Goal: Navigation & Orientation: Find specific page/section

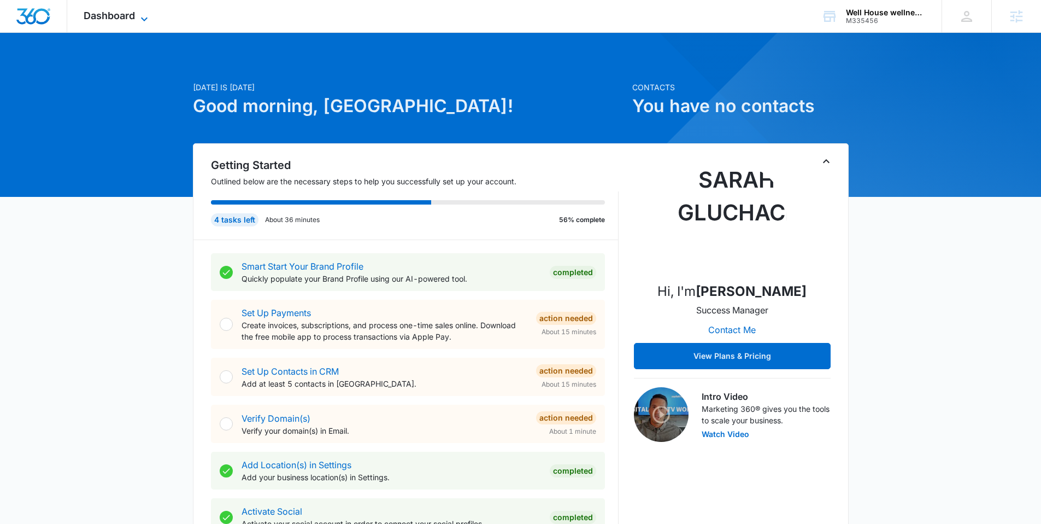
click at [138, 14] on icon at bounding box center [144, 19] width 13 height 13
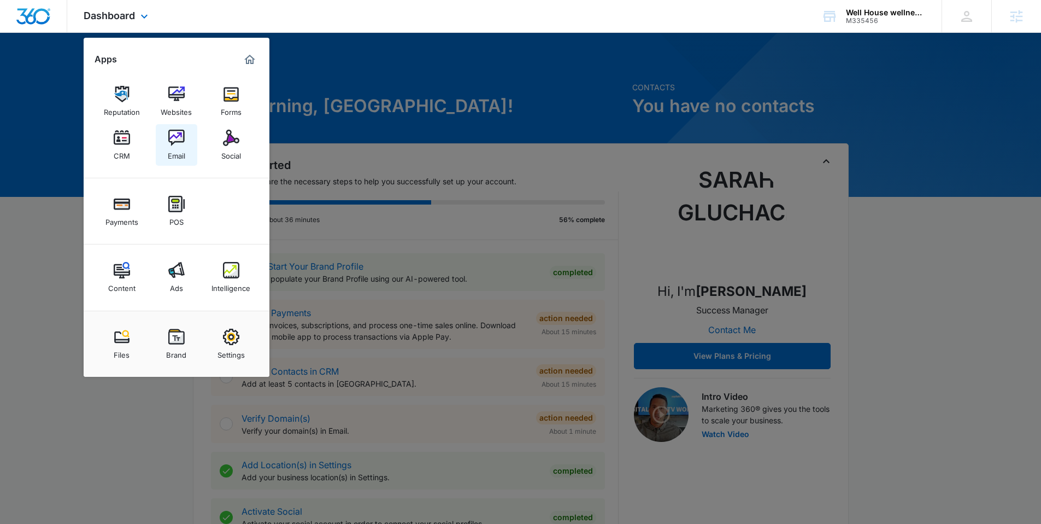
click at [183, 144] on img at bounding box center [176, 138] width 16 height 16
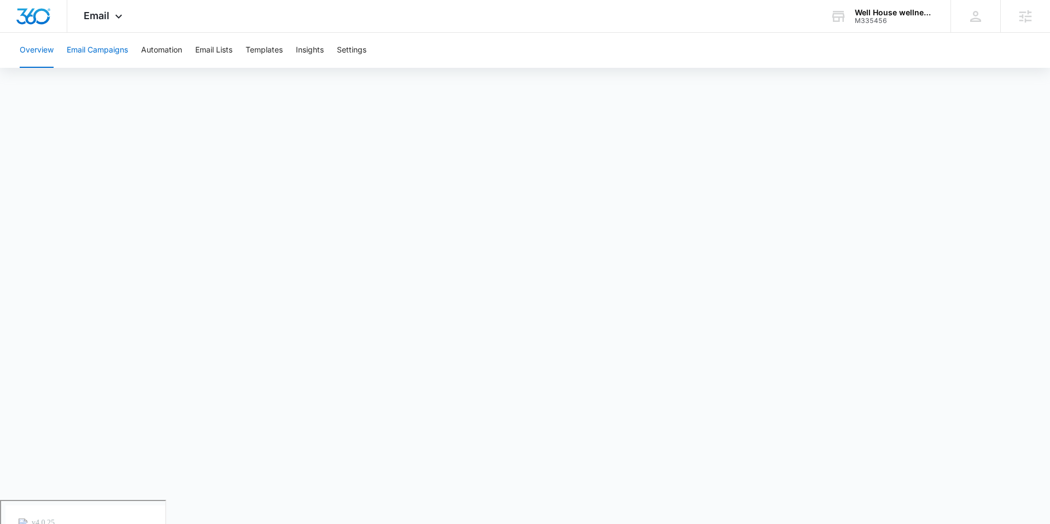
click at [99, 53] on button "Email Campaigns" at bounding box center [97, 50] width 61 height 35
click at [179, 57] on button "Automation" at bounding box center [161, 50] width 41 height 35
click at [104, 46] on button "Email Campaigns" at bounding box center [97, 50] width 61 height 35
click at [266, 46] on button "Templates" at bounding box center [263, 50] width 37 height 35
click at [166, 54] on button "Automation" at bounding box center [161, 50] width 41 height 35
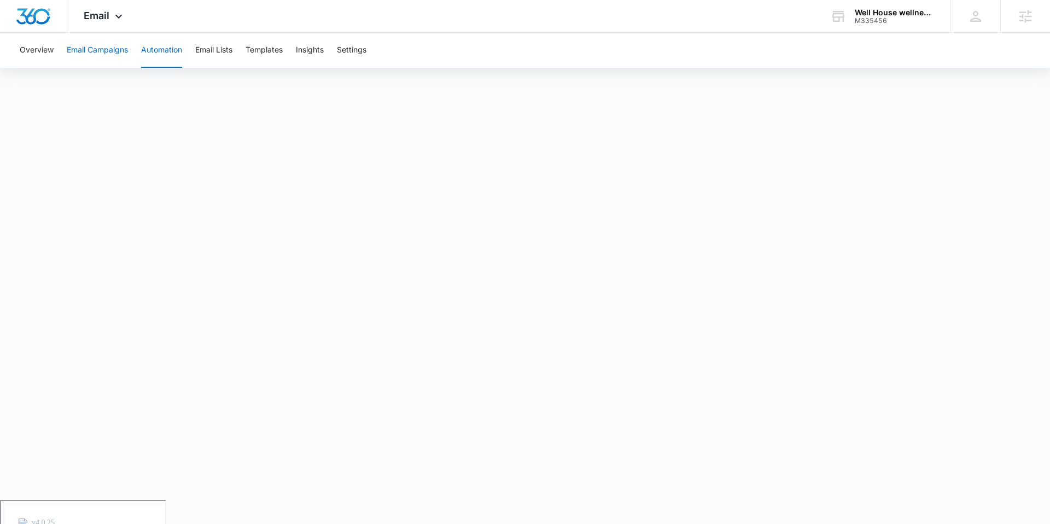
click at [109, 52] on button "Email Campaigns" at bounding box center [97, 50] width 61 height 35
click at [47, 50] on button "Overview" at bounding box center [37, 50] width 34 height 35
click at [152, 49] on button "Automation" at bounding box center [161, 50] width 41 height 35
click at [204, 55] on button "Email Lists" at bounding box center [213, 50] width 37 height 35
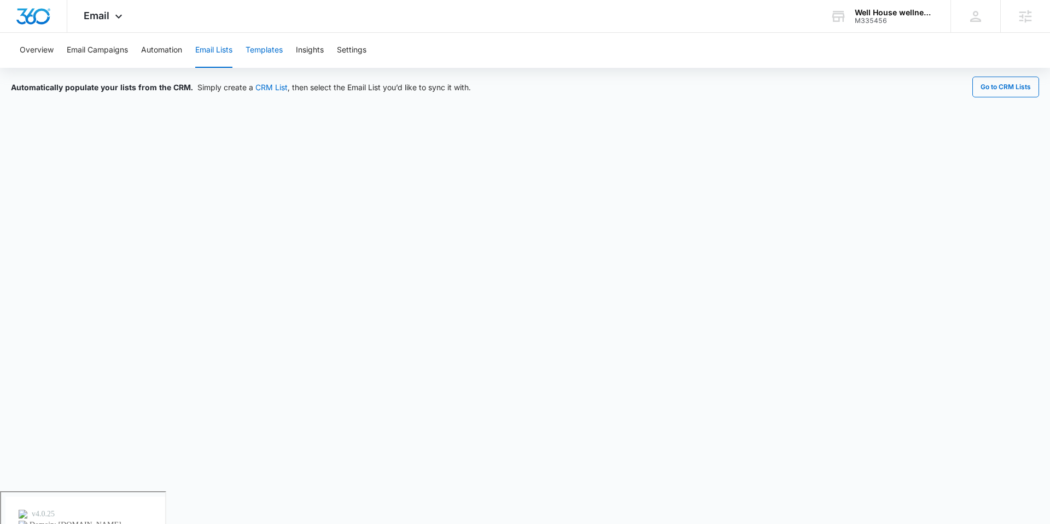
click at [256, 46] on button "Templates" at bounding box center [263, 50] width 37 height 35
